Goal: Transaction & Acquisition: Subscribe to service/newsletter

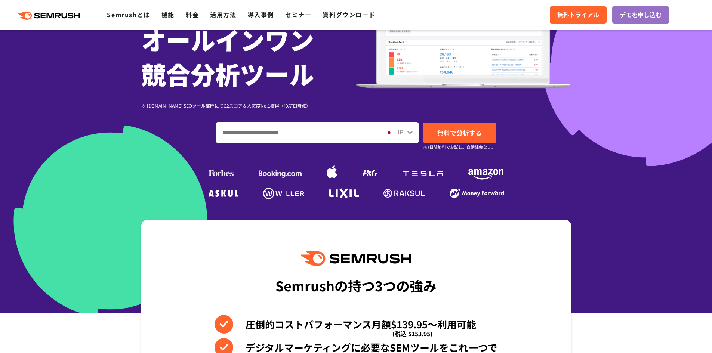
scroll to position [108, 0]
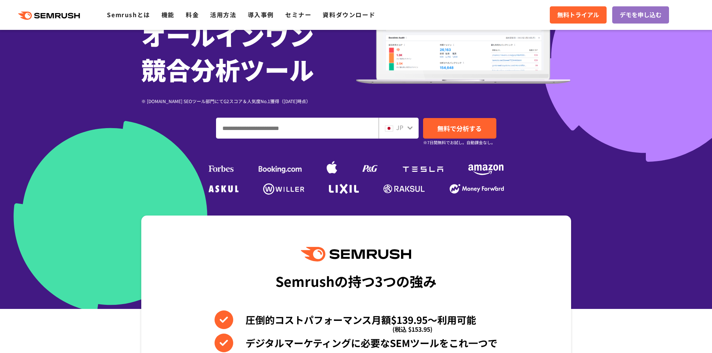
click at [317, 136] on input "ドメイン、キーワードまたはURLを入力してください" at bounding box center [297, 128] width 162 height 20
click at [271, 127] on input "ドメイン、キーワードまたはURLを入力してください" at bounding box center [297, 128] width 162 height 20
paste input "**********"
type input "**********"
click at [444, 127] on span "無料で分析する" at bounding box center [459, 128] width 44 height 9
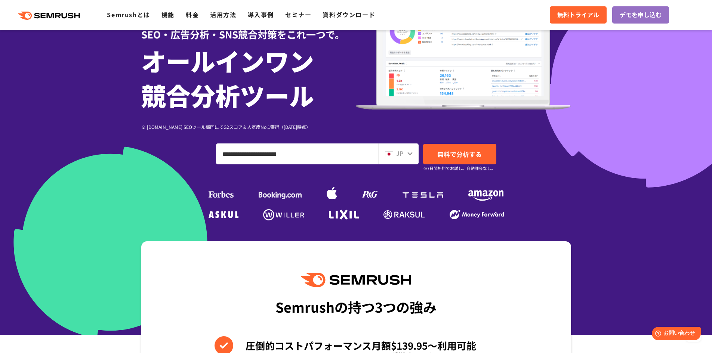
scroll to position [0, 0]
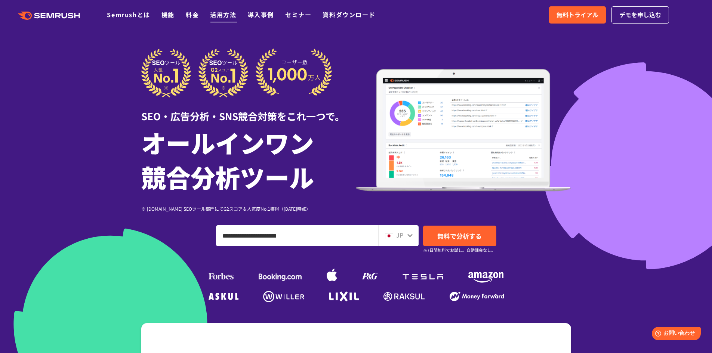
click at [221, 12] on link "活用方法" at bounding box center [223, 14] width 26 height 9
click at [561, 15] on span "無料トライアル" at bounding box center [578, 15] width 42 height 10
click at [170, 15] on link "機能" at bounding box center [167, 14] width 13 height 9
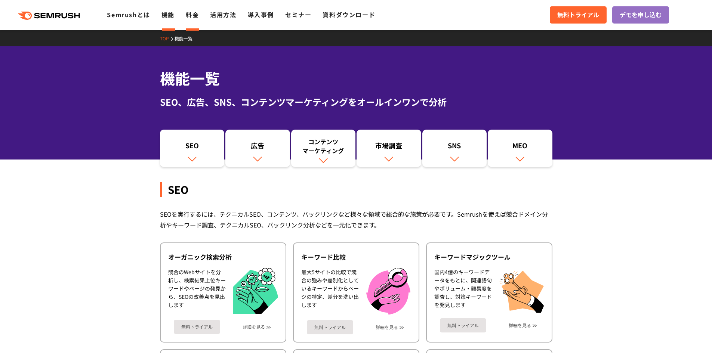
click at [193, 15] on link "料金" at bounding box center [192, 14] width 13 height 9
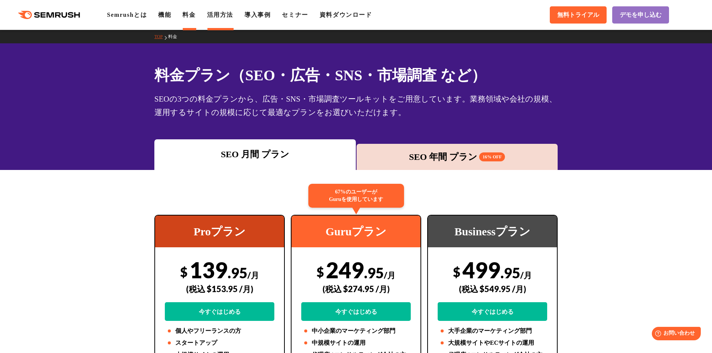
click at [225, 14] on link "活用方法" at bounding box center [220, 15] width 26 height 6
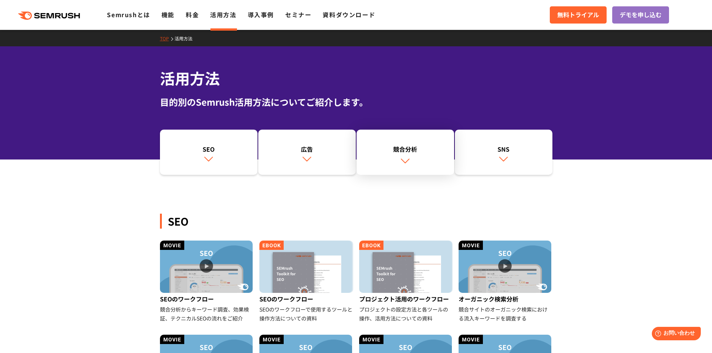
click at [409, 162] on img at bounding box center [405, 161] width 10 height 10
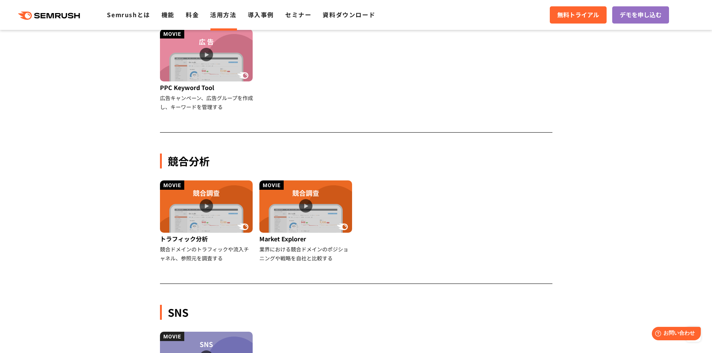
scroll to position [553, 0]
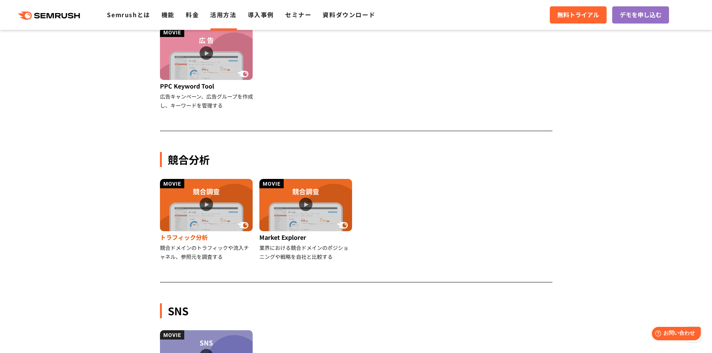
click at [204, 198] on img at bounding box center [206, 205] width 93 height 52
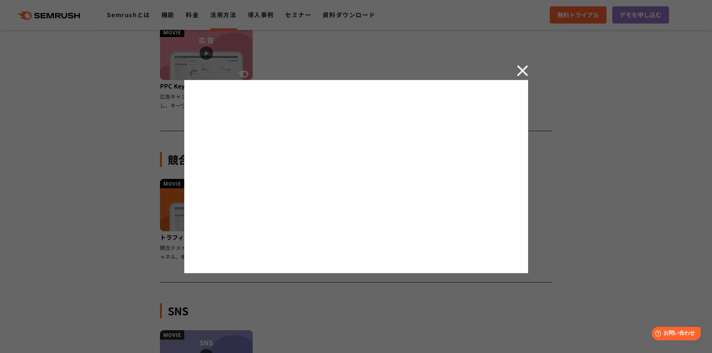
click at [521, 70] on img at bounding box center [522, 70] width 11 height 11
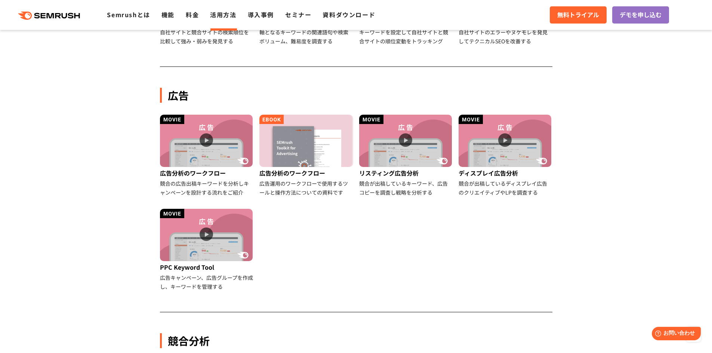
scroll to position [372, 0]
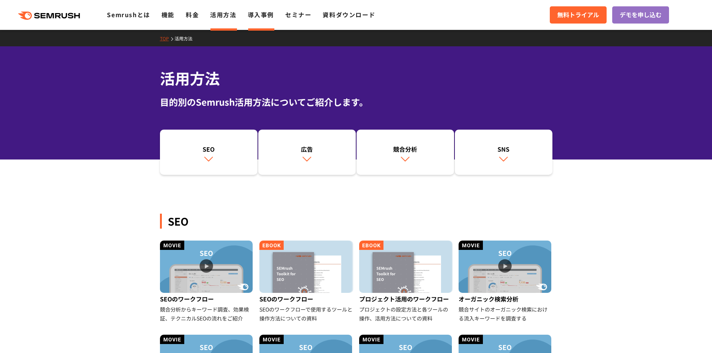
click at [261, 13] on link "導入事例" at bounding box center [261, 14] width 26 height 9
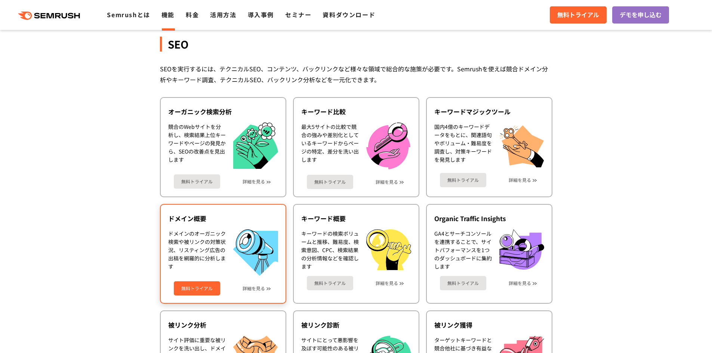
scroll to position [148, 0]
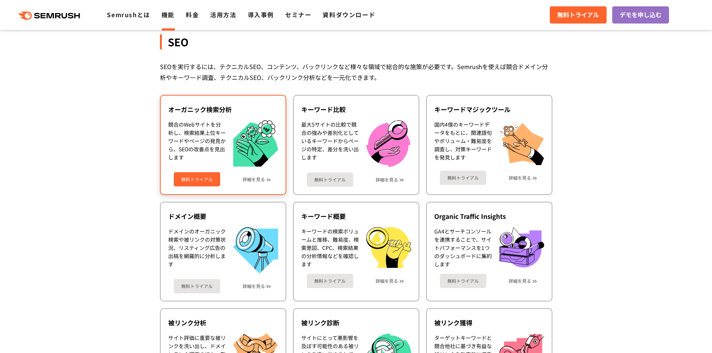
click at [207, 176] on link "無料トライアル" at bounding box center [197, 179] width 46 height 14
